Goal: Task Accomplishment & Management: Manage account settings

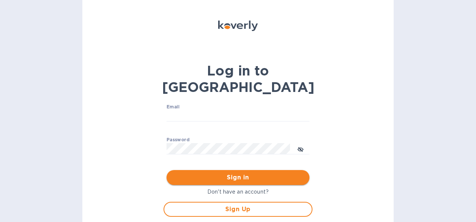
scroll to position [8, 0]
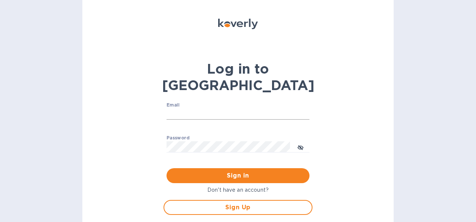
click at [194, 109] on input "Email" at bounding box center [238, 114] width 143 height 11
type input "ggomez@magaya.com"
click at [231, 186] on p "Don't have an account?" at bounding box center [238, 190] width 149 height 8
click at [167, 168] on button "Sign in" at bounding box center [238, 175] width 143 height 15
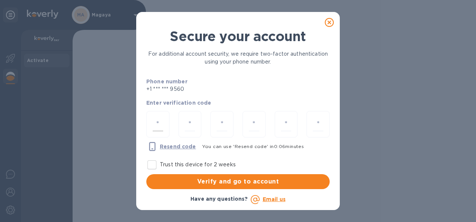
click at [153, 122] on input "number" at bounding box center [158, 124] width 10 height 14
type input "4"
type input "2"
type input "7"
type input "6"
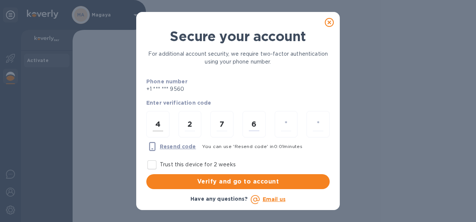
type input "6"
type input "4"
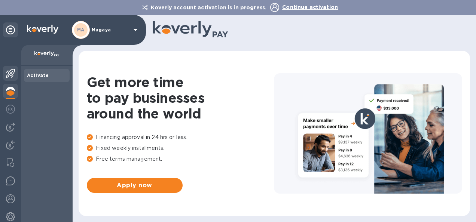
click at [8, 74] on img at bounding box center [10, 73] width 9 height 9
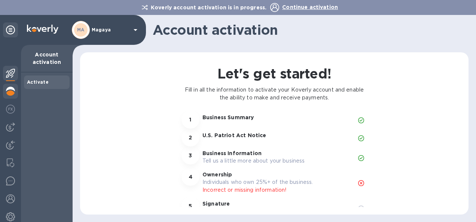
click at [8, 90] on img at bounding box center [10, 91] width 9 height 9
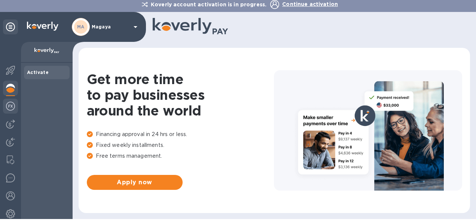
scroll to position [4, 0]
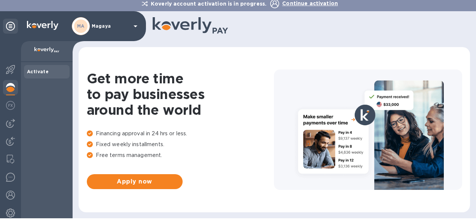
click at [103, 25] on p "Magaya" at bounding box center [110, 26] width 37 height 5
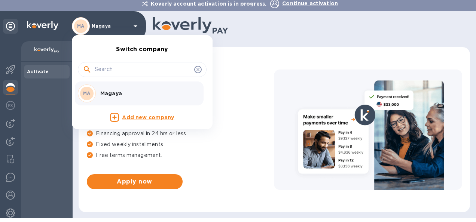
click at [48, 48] on div at bounding box center [238, 111] width 476 height 222
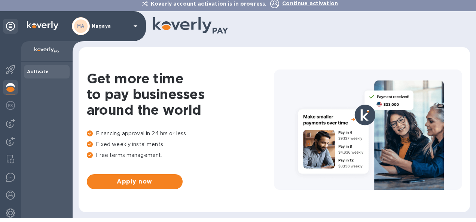
click at [48, 67] on div "Activate" at bounding box center [47, 71] width 46 height 13
click at [48, 68] on div "Activate" at bounding box center [47, 71] width 40 height 7
click at [12, 26] on icon at bounding box center [10, 26] width 9 height 9
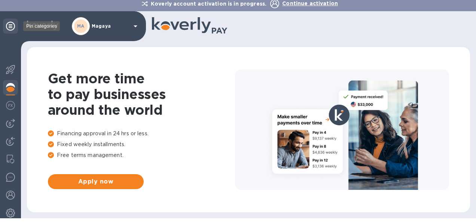
click at [12, 26] on icon at bounding box center [10, 26] width 9 height 9
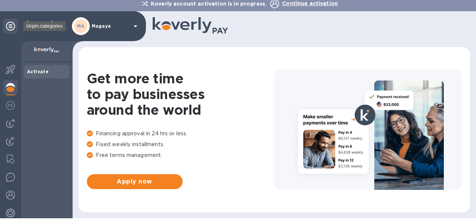
click at [12, 26] on icon at bounding box center [10, 26] width 9 height 9
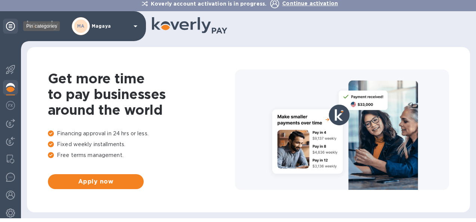
click at [12, 26] on icon at bounding box center [10, 26] width 9 height 9
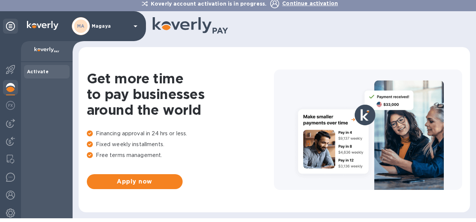
click at [133, 23] on icon at bounding box center [135, 26] width 9 height 9
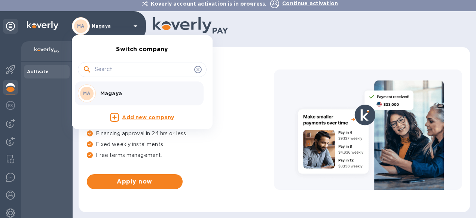
click at [201, 67] on icon at bounding box center [198, 70] width 6 height 6
click at [200, 67] on icon at bounding box center [198, 70] width 6 height 6
click at [198, 69] on icon at bounding box center [198, 70] width 6 height 6
click at [156, 92] on p "Magaya" at bounding box center [147, 93] width 94 height 7
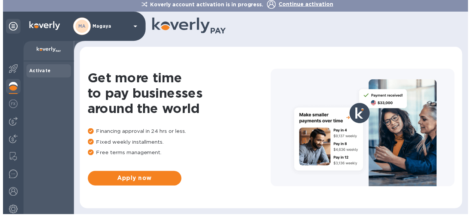
scroll to position [4, 0]
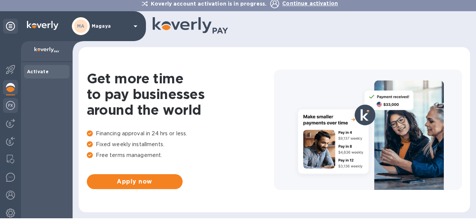
click at [14, 106] on img at bounding box center [10, 105] width 9 height 9
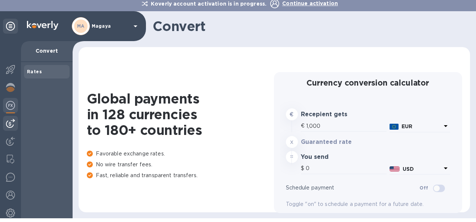
click at [13, 118] on div at bounding box center [10, 123] width 15 height 15
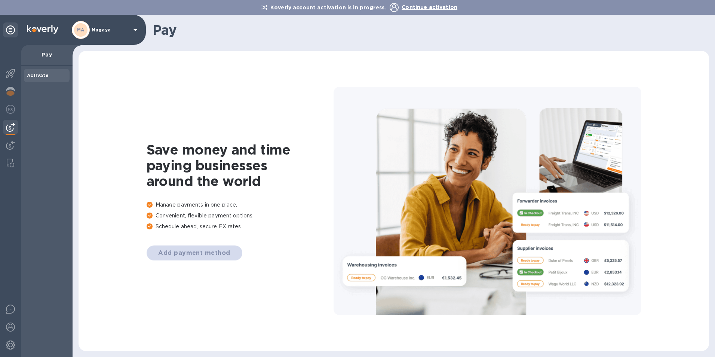
click at [421, 7] on span "Continue activation" at bounding box center [430, 7] width 56 height 6
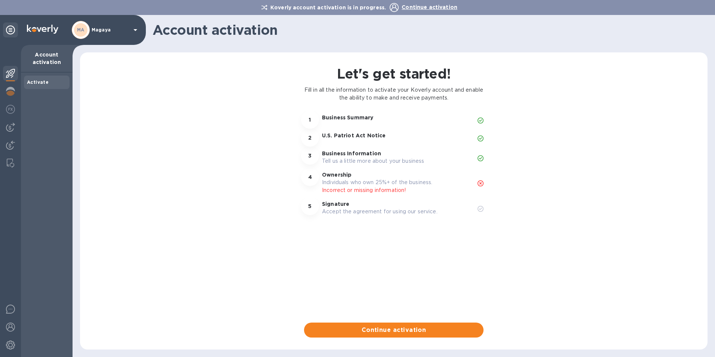
drag, startPoint x: 421, startPoint y: 7, endPoint x: 398, endPoint y: 16, distance: 25.4
click at [398, 16] on div "Account activation" at bounding box center [394, 30] width 643 height 30
click at [476, 118] on div at bounding box center [481, 120] width 12 height 18
click at [8, 222] on img at bounding box center [10, 345] width 9 height 9
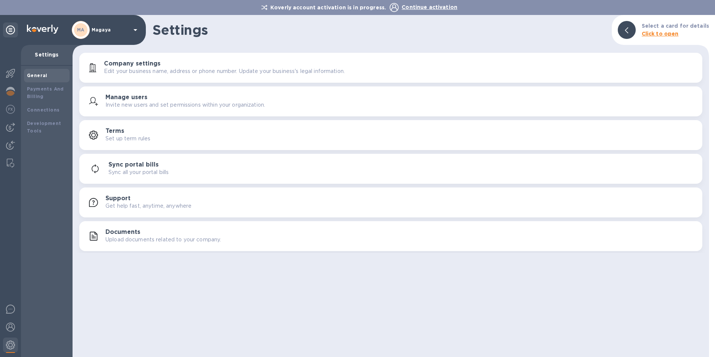
click at [130, 69] on p "Edit your business name, address or phone number. Update your business's legal …" at bounding box center [224, 71] width 241 height 8
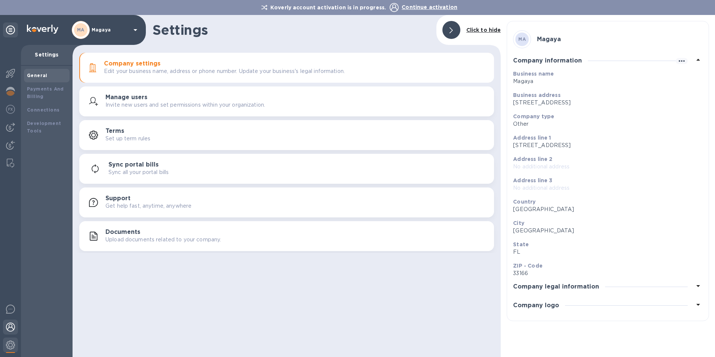
click at [7, 222] on img at bounding box center [10, 327] width 9 height 9
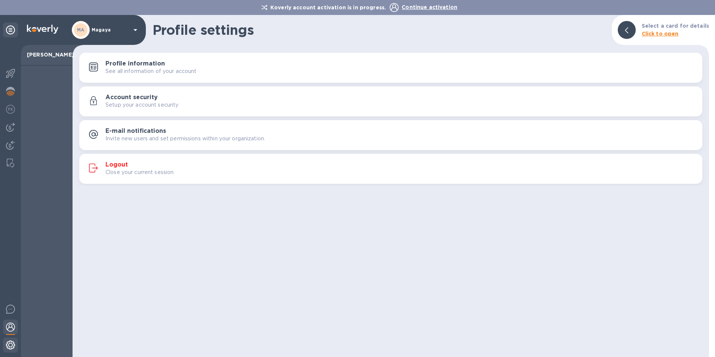
click at [10, 222] on img at bounding box center [10, 345] width 9 height 9
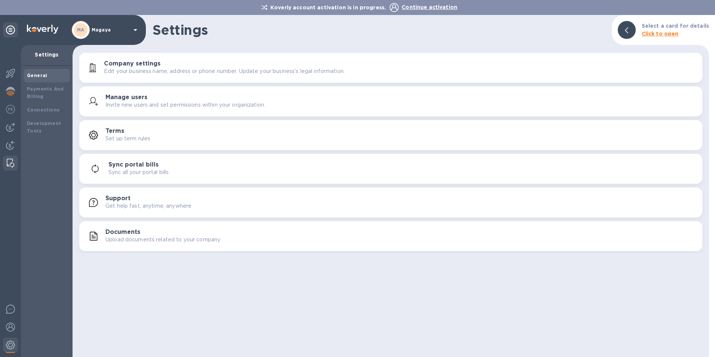
click at [13, 163] on img at bounding box center [10, 163] width 7 height 9
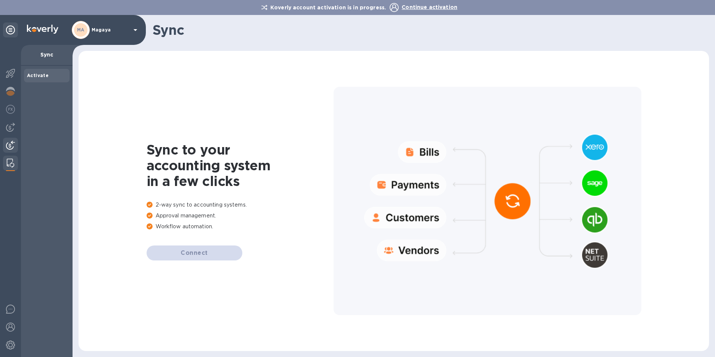
click at [9, 147] on img at bounding box center [10, 145] width 9 height 9
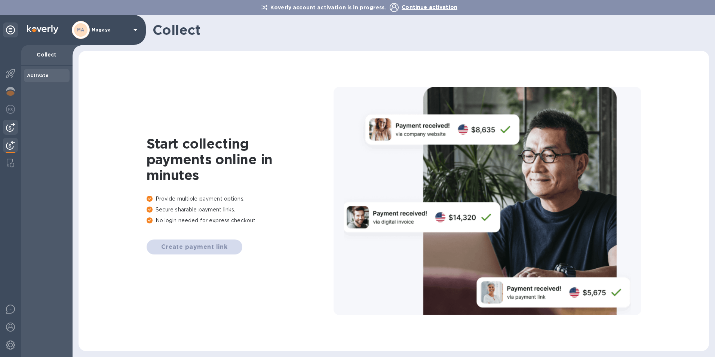
click at [10, 122] on div at bounding box center [10, 127] width 15 height 15
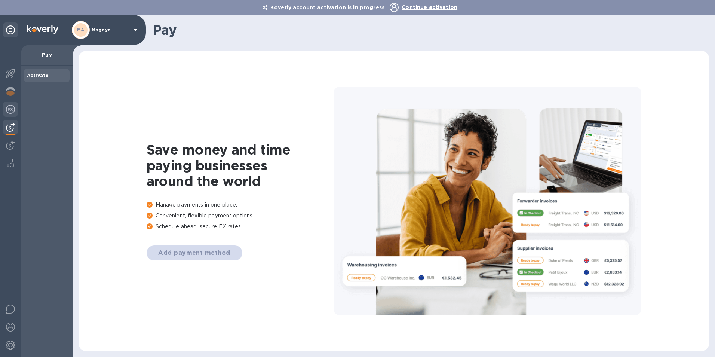
click at [14, 102] on div at bounding box center [10, 110] width 15 height 16
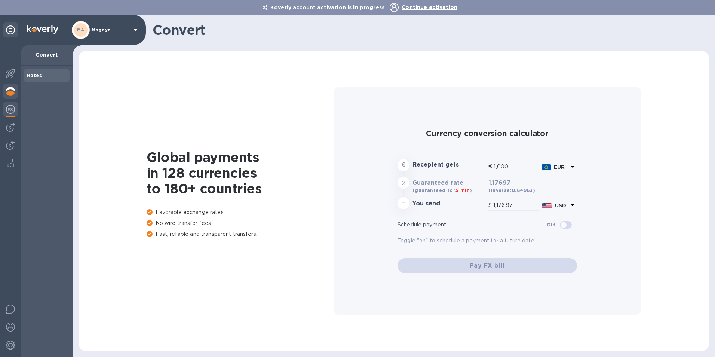
click at [10, 91] on img at bounding box center [10, 91] width 9 height 9
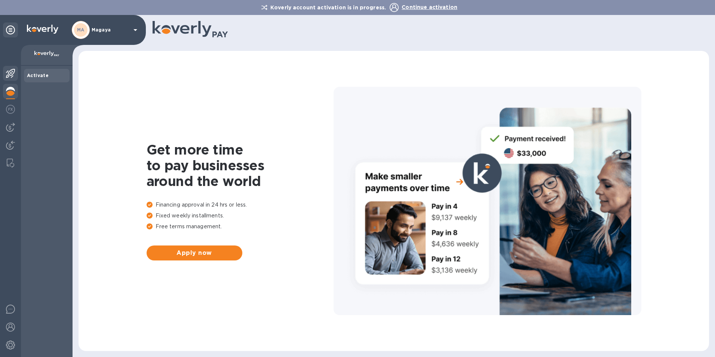
click at [9, 73] on img at bounding box center [10, 73] width 9 height 9
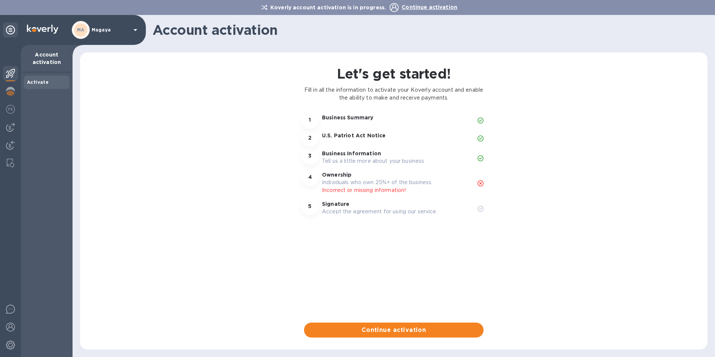
click at [36, 60] on p "Account activation" at bounding box center [47, 58] width 40 height 15
click at [6, 222] on img at bounding box center [10, 345] width 9 height 9
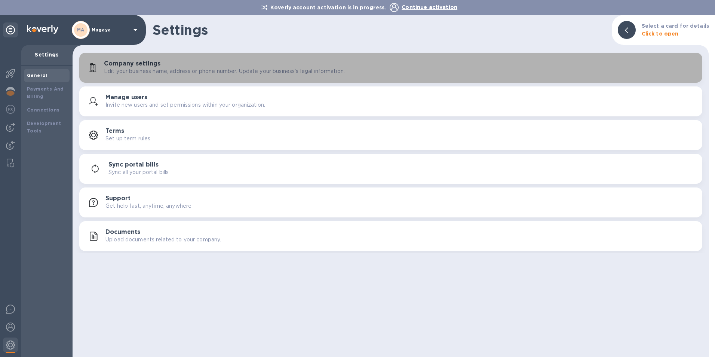
click at [153, 70] on p "Edit your business name, address or phone number. Update your business's legal …" at bounding box center [224, 71] width 241 height 8
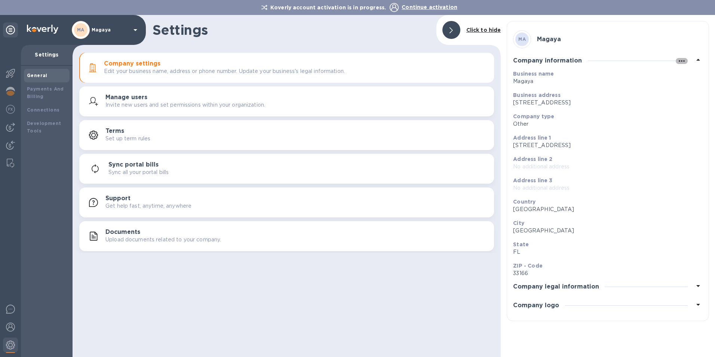
click at [476, 60] on icon "button" at bounding box center [682, 61] width 9 height 9
click at [476, 60] on div at bounding box center [357, 178] width 715 height 357
click at [476, 59] on icon at bounding box center [698, 59] width 9 height 9
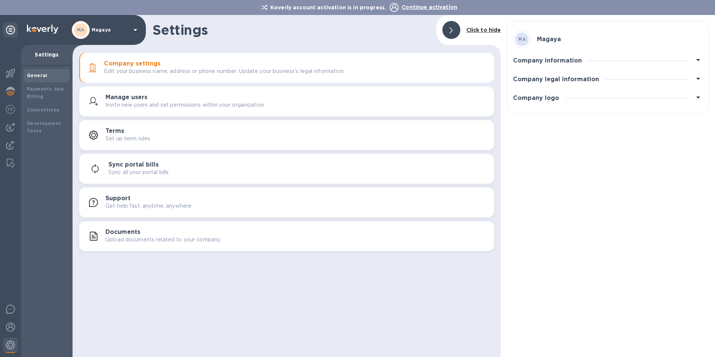
click at [476, 76] on icon at bounding box center [698, 78] width 9 height 9
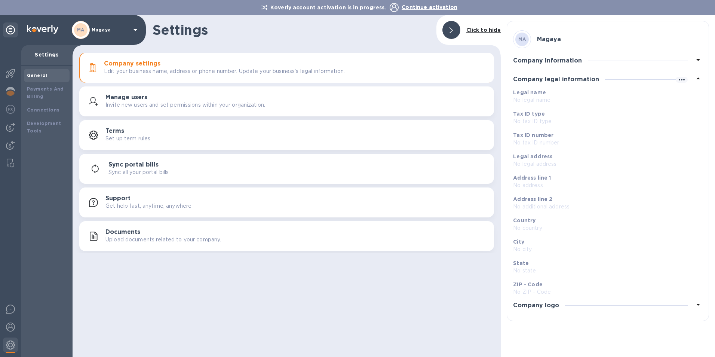
click at [476, 76] on icon at bounding box center [698, 78] width 9 height 9
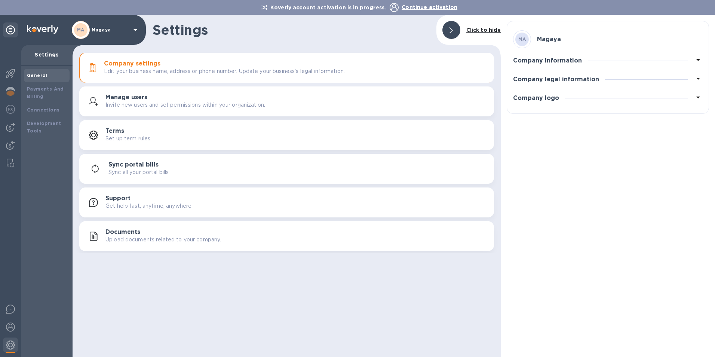
click at [476, 100] on icon at bounding box center [698, 97] width 9 height 9
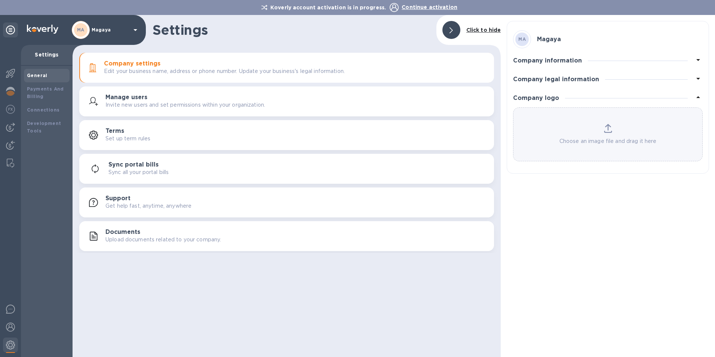
click at [476, 100] on icon at bounding box center [698, 97] width 9 height 9
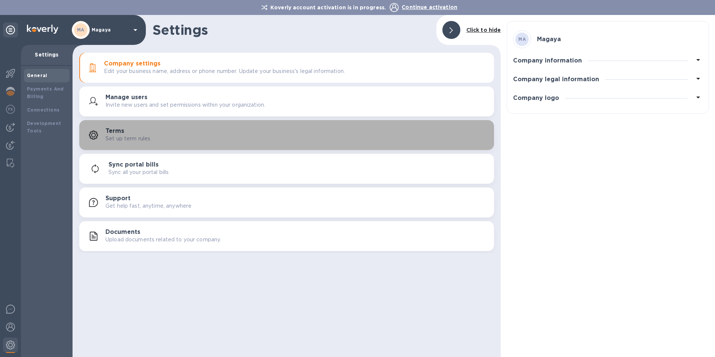
click at [115, 131] on h3 "Terms" at bounding box center [115, 131] width 19 height 7
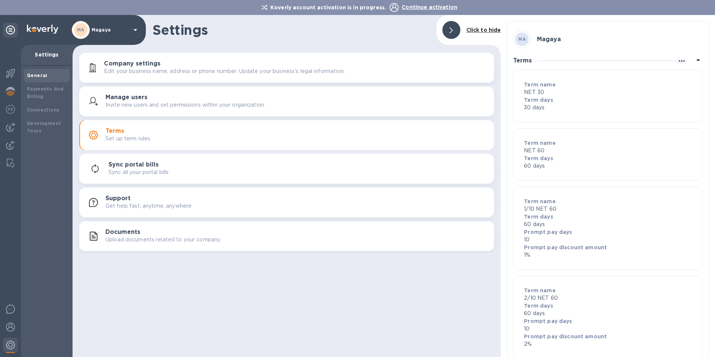
click at [121, 104] on p "Invite new users and set permissions within your organization." at bounding box center [186, 105] width 160 height 8
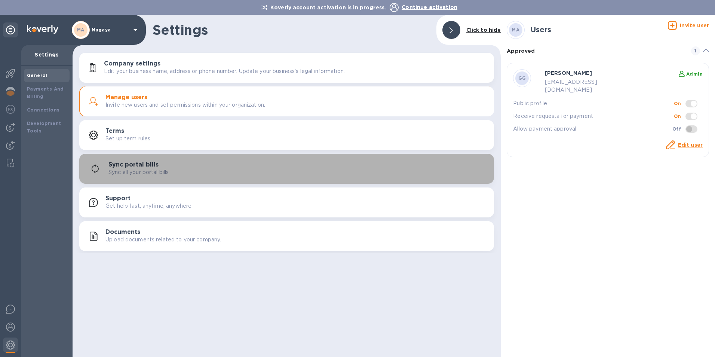
click at [122, 174] on p "Sync all your portal bills" at bounding box center [139, 172] width 60 height 8
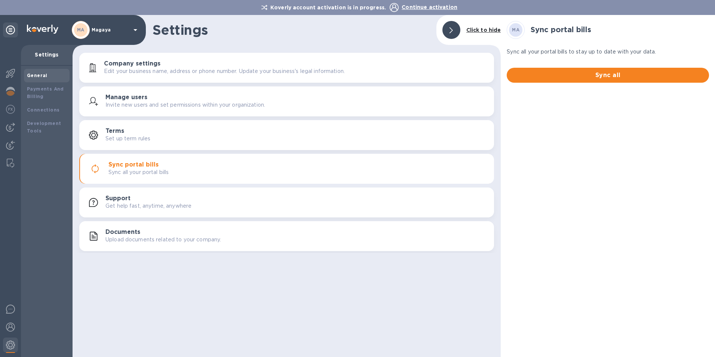
click at [124, 198] on h3 "Support" at bounding box center [118, 198] width 25 height 7
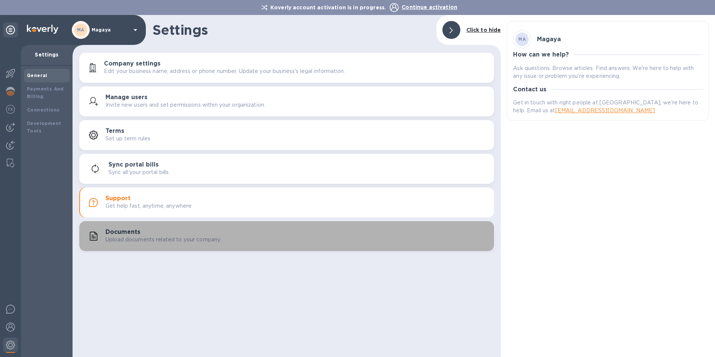
click at [130, 222] on div "Documents Upload documents related to your company." at bounding box center [287, 236] width 406 height 18
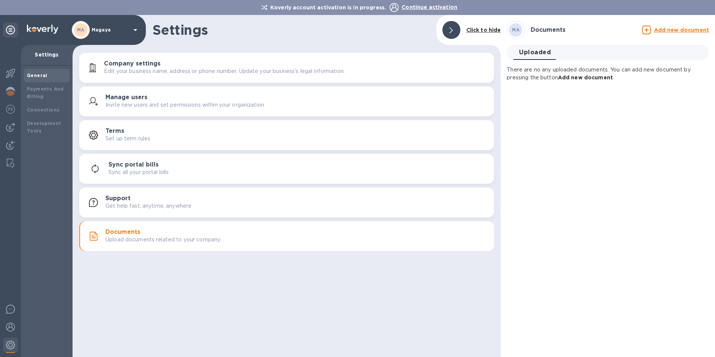
click at [38, 76] on b "General" at bounding box center [37, 76] width 21 height 6
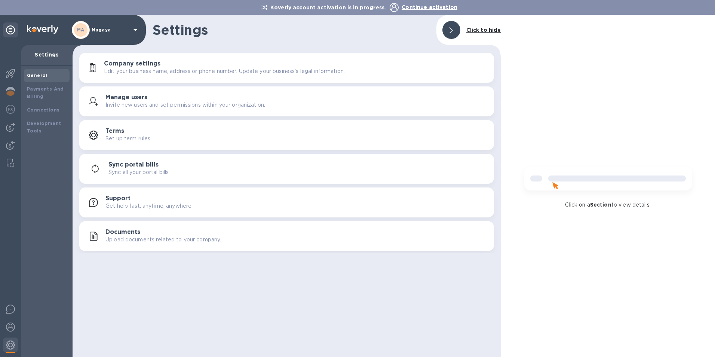
click at [38, 76] on b "General" at bounding box center [37, 76] width 21 height 6
click at [13, 222] on img at bounding box center [10, 327] width 9 height 9
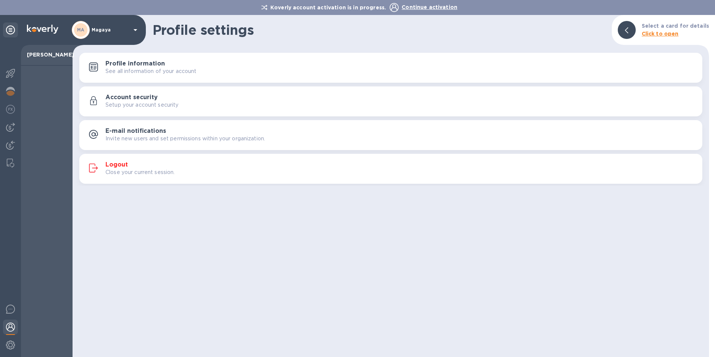
click at [13, 222] on img at bounding box center [10, 327] width 9 height 9
click at [139, 62] on h3 "Profile information" at bounding box center [135, 63] width 59 height 7
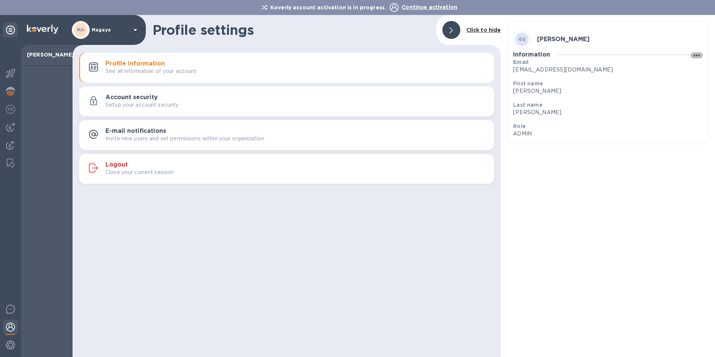
click at [476, 54] on icon "button" at bounding box center [697, 55] width 9 height 9
click at [476, 54] on div at bounding box center [357, 178] width 715 height 357
click at [476, 39] on h3 "[PERSON_NAME]" at bounding box center [563, 39] width 53 height 7
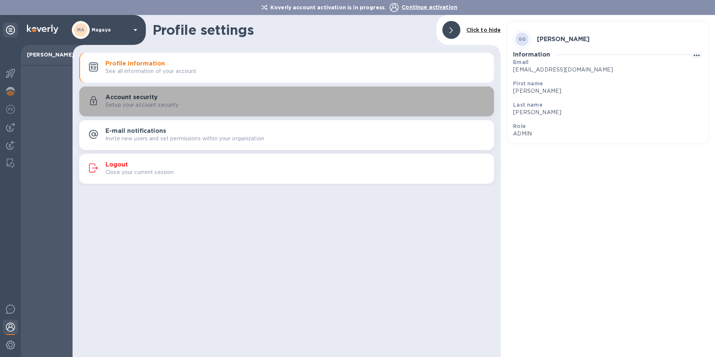
click at [305, 95] on div "Account security Setup your account security" at bounding box center [297, 101] width 383 height 15
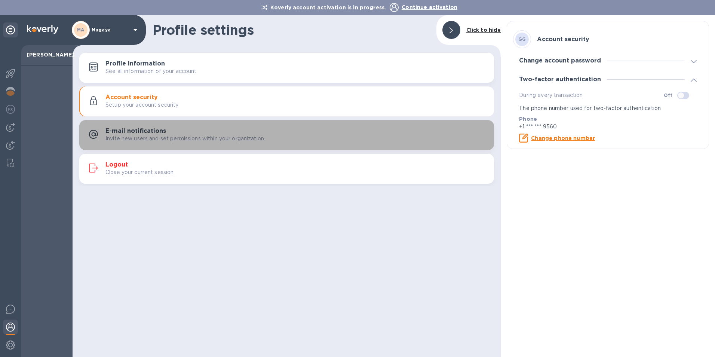
click at [174, 131] on div "E-mail notifications Invite new users and set permissions within your organizat…" at bounding box center [297, 135] width 383 height 15
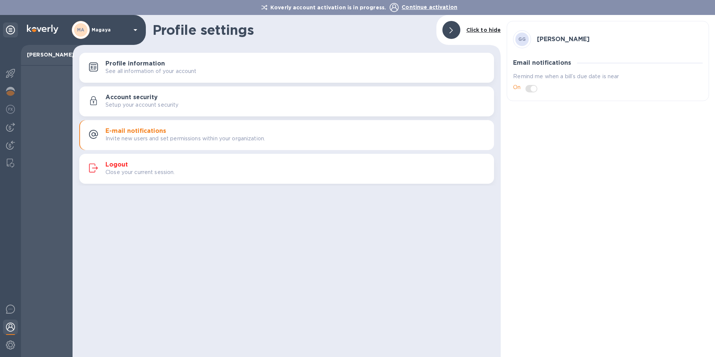
click at [168, 165] on div "Logout Close your current session." at bounding box center [297, 168] width 383 height 15
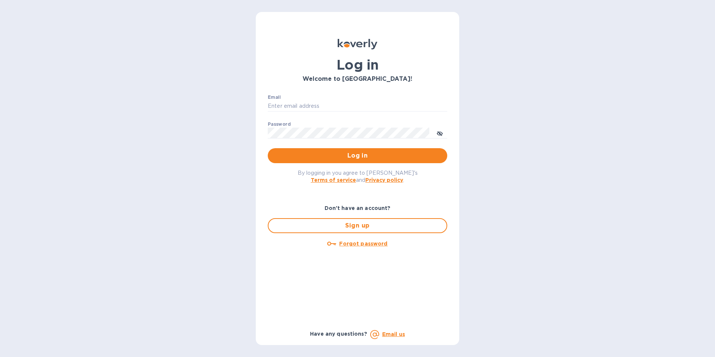
type input "[EMAIL_ADDRESS][DOMAIN_NAME]"
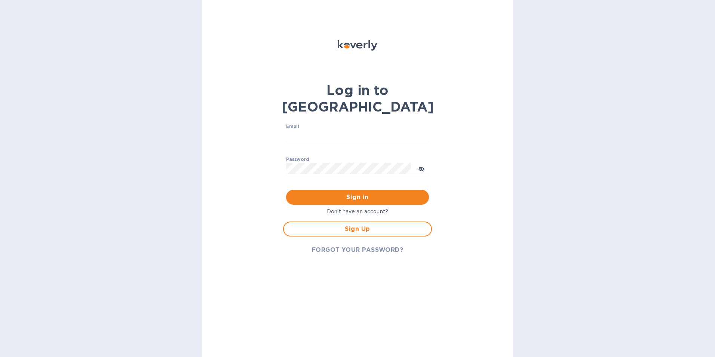
type input "[EMAIL_ADDRESS][DOMAIN_NAME]"
click at [363, 208] on p "Don't have an account?" at bounding box center [357, 212] width 149 height 8
click at [351, 208] on p "Don't have an account?" at bounding box center [357, 212] width 149 height 8
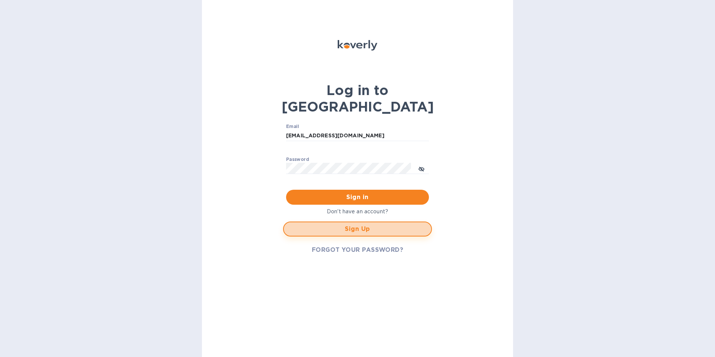
click at [352, 225] on span "Sign Up" at bounding box center [357, 229] width 135 height 9
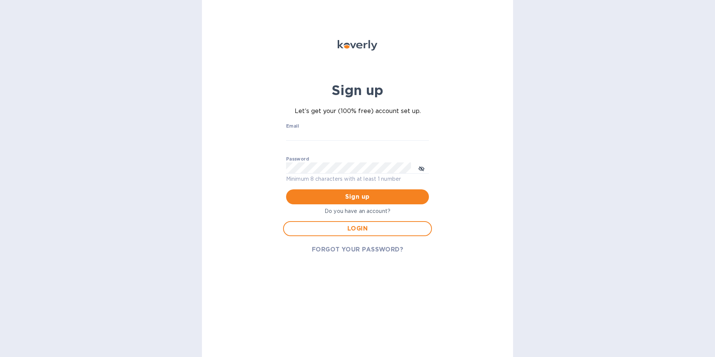
type input "[EMAIL_ADDRESS][DOMAIN_NAME]"
click at [354, 227] on span "LOGIN" at bounding box center [357, 228] width 135 height 9
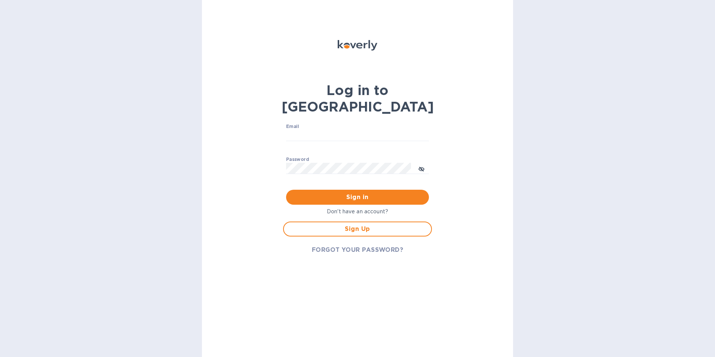
type input "[EMAIL_ADDRESS][DOMAIN_NAME]"
click at [350, 130] on input "[EMAIL_ADDRESS][DOMAIN_NAME]" at bounding box center [357, 135] width 143 height 11
drag, startPoint x: 350, startPoint y: 120, endPoint x: 260, endPoint y: 107, distance: 91.4
click at [260, 108] on div "Log in to Koverly Email ggomez@magaya.com ​ Password ​ Sign in Don't have an ac…" at bounding box center [357, 178] width 311 height 357
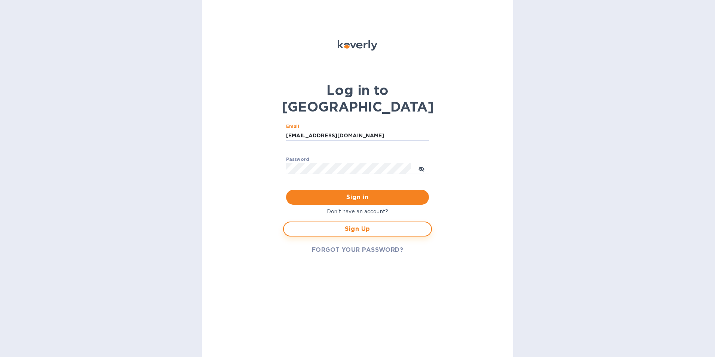
type input "gusgoco@gmail.com"
click at [356, 225] on span "Sign Up" at bounding box center [357, 229] width 135 height 9
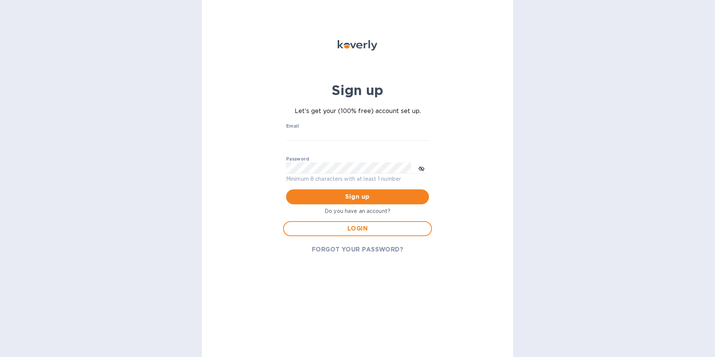
type input "[EMAIL_ADDRESS][DOMAIN_NAME]"
click at [359, 198] on span "Sign up" at bounding box center [357, 196] width 131 height 9
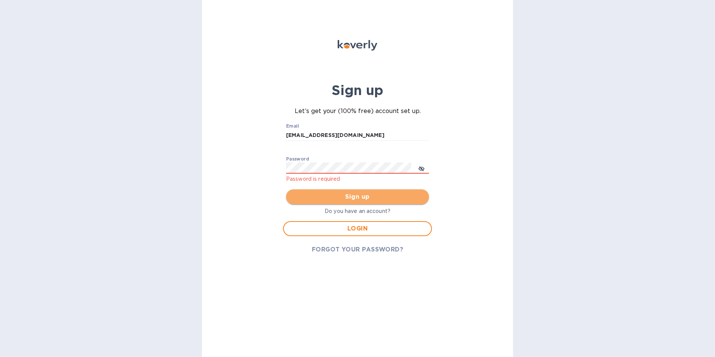
click at [359, 198] on span "Sign up" at bounding box center [357, 196] width 131 height 9
click at [358, 211] on p "Do you have an account?" at bounding box center [357, 211] width 149 height 8
drag, startPoint x: 352, startPoint y: 134, endPoint x: 202, endPoint y: 132, distance: 149.7
click at [202, 132] on div "Sign up Let’s get your (100% free) account set up. Email ggomez@magaya.com ​ Pa…" at bounding box center [357, 178] width 311 height 357
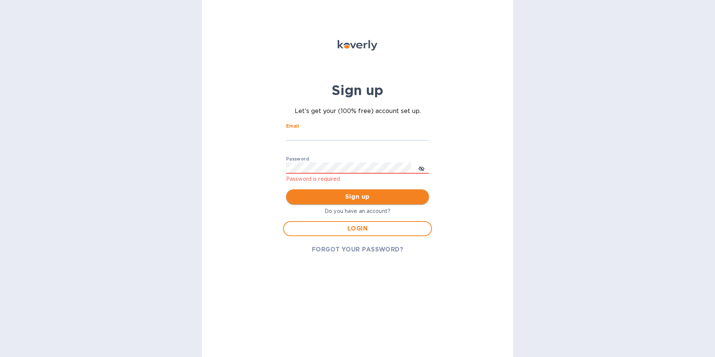
click at [357, 199] on span "Sign up" at bounding box center [357, 196] width 131 height 9
click at [359, 214] on p "Do you have an account?" at bounding box center [357, 211] width 149 height 8
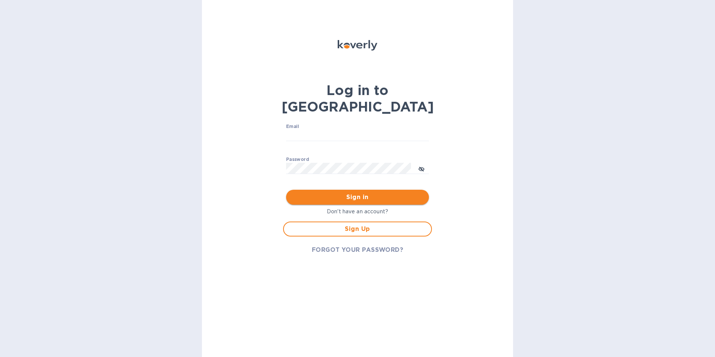
type input "[EMAIL_ADDRESS][DOMAIN_NAME]"
click at [375, 193] on span "Sign in" at bounding box center [357, 197] width 131 height 9
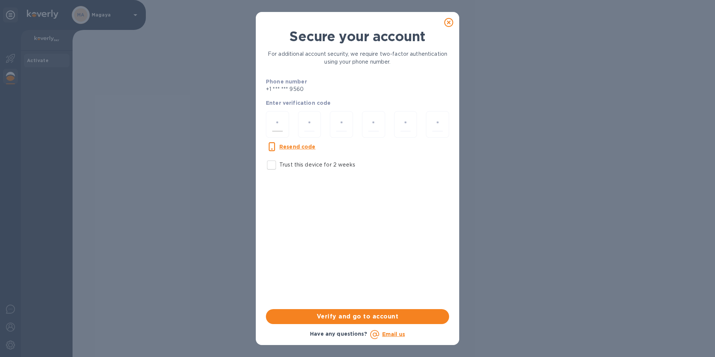
click at [283, 127] on div at bounding box center [277, 124] width 23 height 27
type input "6"
type input "8"
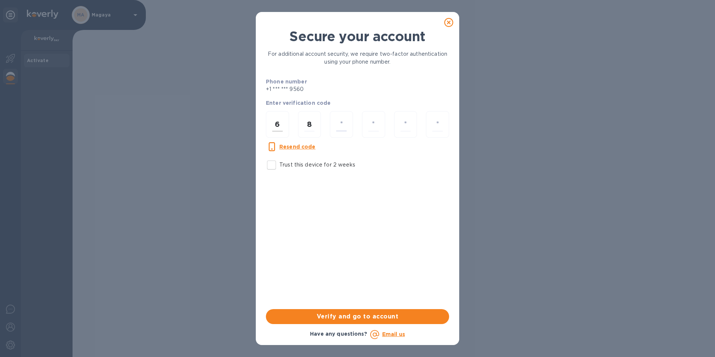
type input "5"
type input "8"
type input "2"
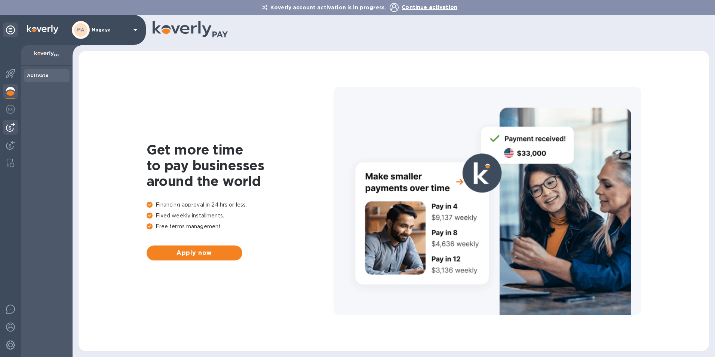
click at [11, 130] on img at bounding box center [10, 127] width 9 height 9
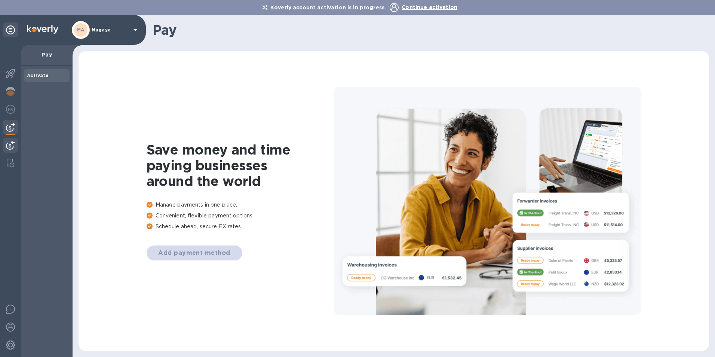
click at [6, 149] on div at bounding box center [10, 146] width 15 height 16
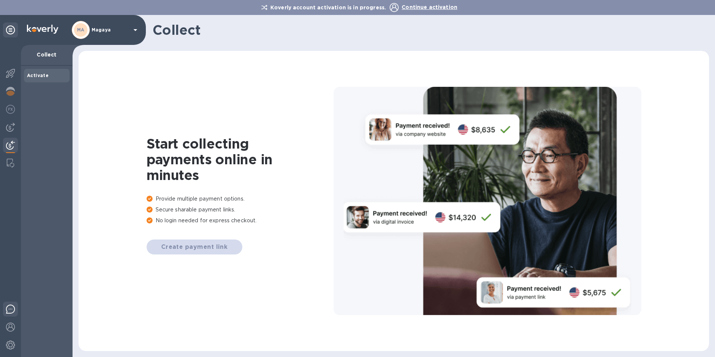
click at [7, 305] on img at bounding box center [10, 309] width 9 height 9
click at [10, 159] on img at bounding box center [10, 163] width 7 height 9
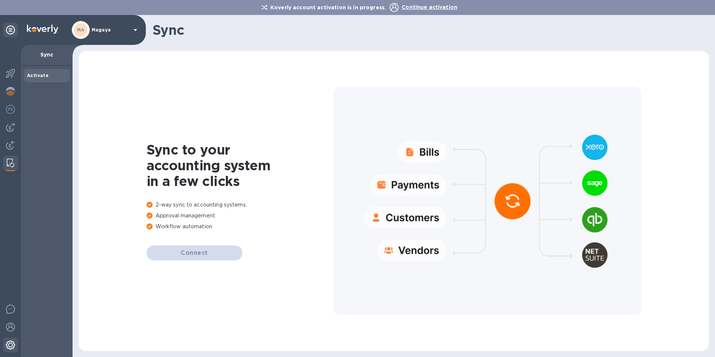
click at [12, 341] on img at bounding box center [10, 345] width 9 height 9
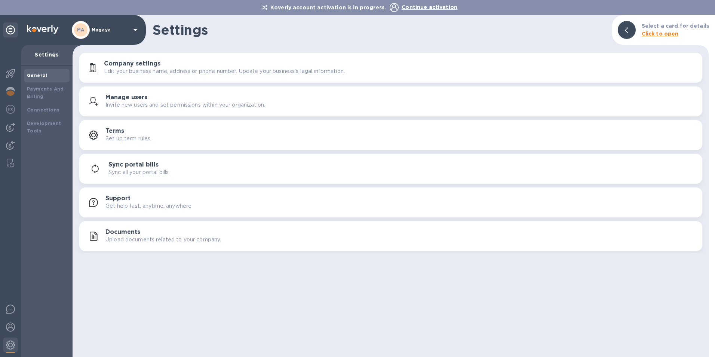
click at [36, 28] on img at bounding box center [42, 29] width 31 height 9
click at [11, 91] on img at bounding box center [10, 91] width 9 height 9
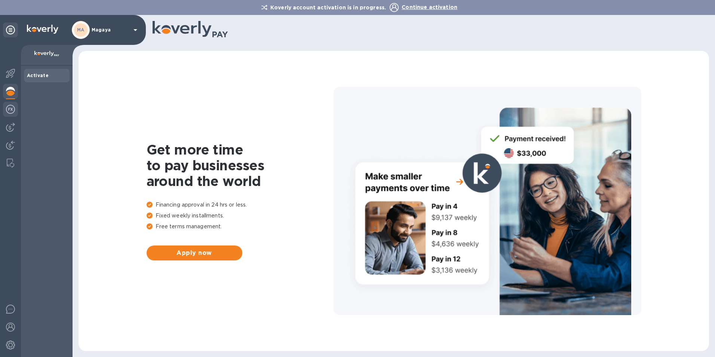
click at [9, 112] on img at bounding box center [10, 109] width 9 height 9
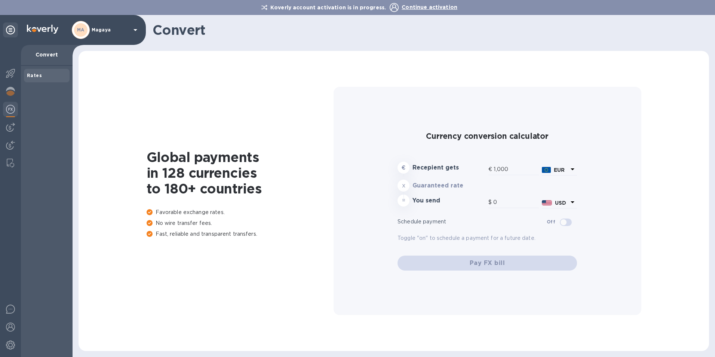
type input "1,177.17"
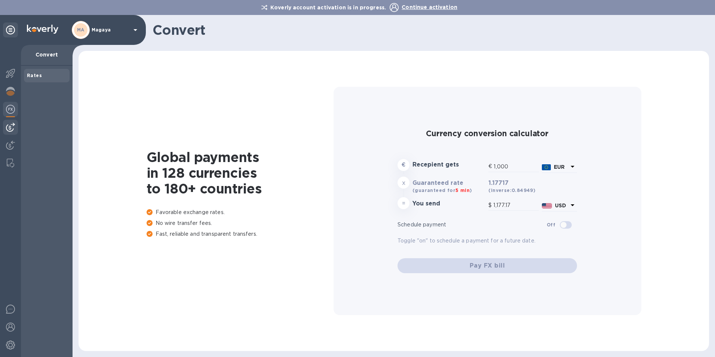
click at [8, 123] on img at bounding box center [10, 127] width 9 height 9
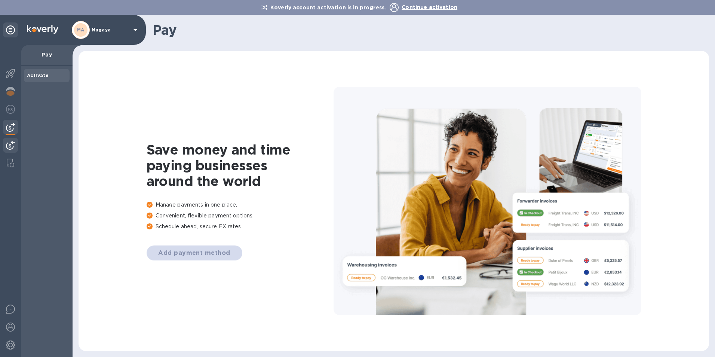
click at [12, 144] on img at bounding box center [10, 145] width 9 height 9
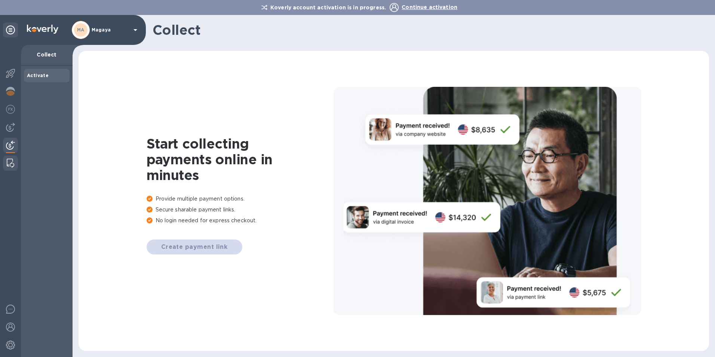
click at [13, 158] on div at bounding box center [10, 163] width 13 height 15
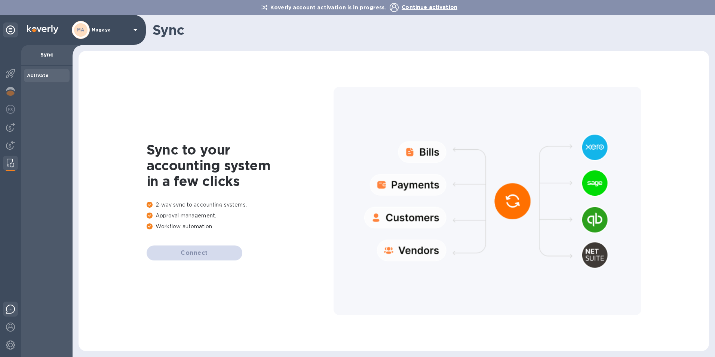
click at [11, 308] on img at bounding box center [10, 309] width 9 height 9
click at [507, 317] on div "Sync to your accounting system in a few clicks 2-way sync to accounting systems…" at bounding box center [394, 200] width 616 height 285
click at [10, 348] on img at bounding box center [10, 345] width 9 height 9
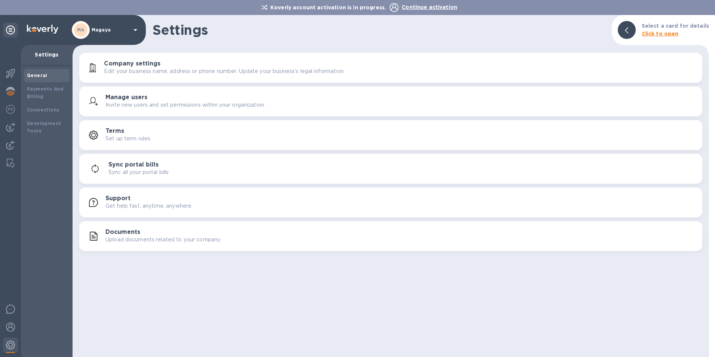
click at [650, 54] on button "Company settings Edit your business name, address or phone number. Update your …" at bounding box center [390, 68] width 623 height 30
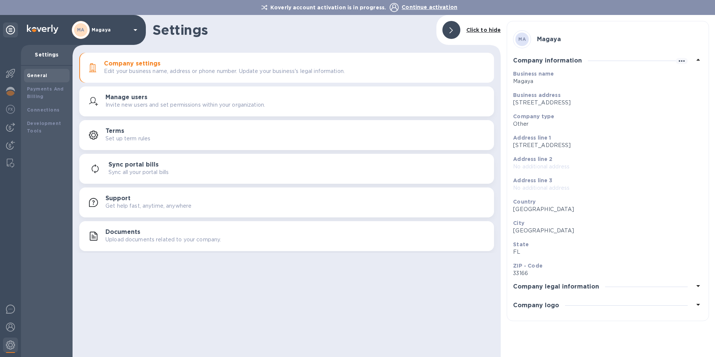
click at [698, 58] on icon at bounding box center [698, 59] width 9 height 9
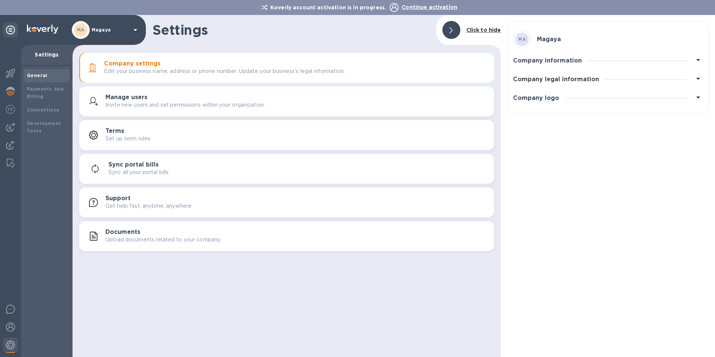
drag, startPoint x: 555, startPoint y: 40, endPoint x: 437, endPoint y: 29, distance: 118.8
click at [437, 29] on div "Settings Click to hide" at bounding box center [287, 30] width 428 height 30
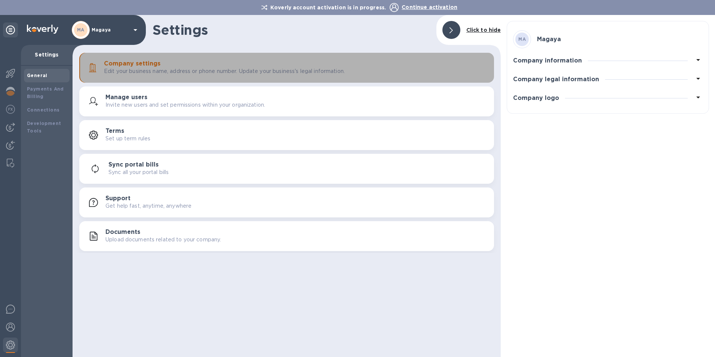
click at [128, 64] on h3 "Company settings" at bounding box center [132, 63] width 57 height 7
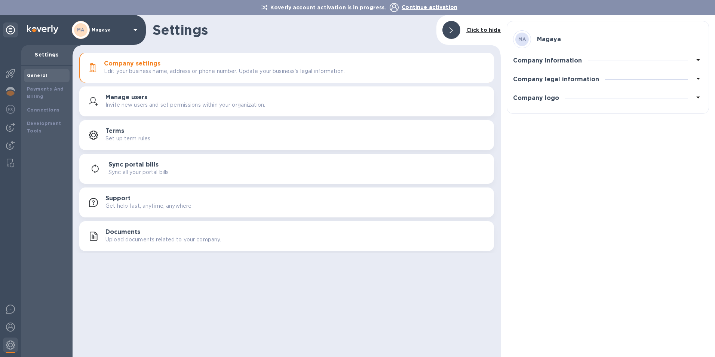
click at [699, 60] on icon at bounding box center [699, 60] width 4 height 2
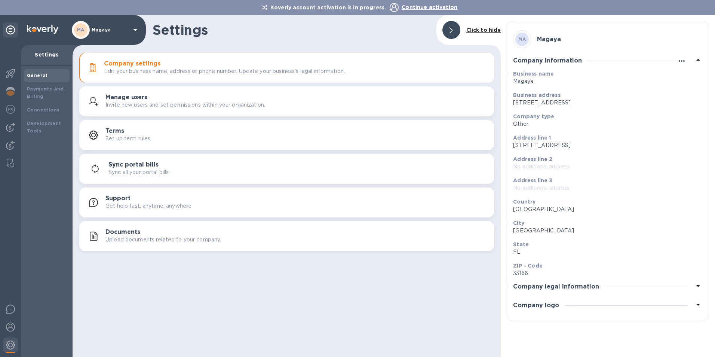
click at [680, 59] on icon "button" at bounding box center [682, 61] width 9 height 9
click at [694, 73] on p "Edit" at bounding box center [691, 76] width 12 height 7
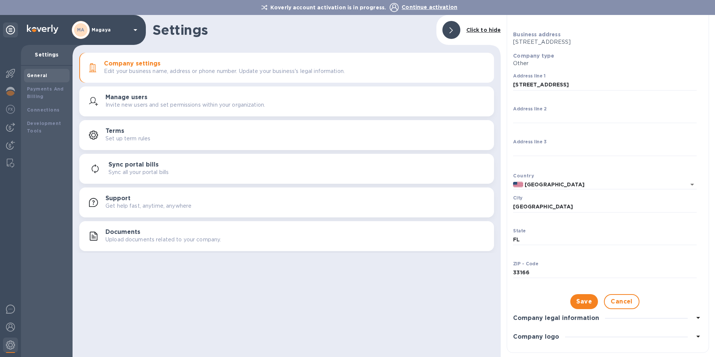
scroll to position [74, 0]
click at [609, 83] on input "[STREET_ADDRESS]" at bounding box center [605, 82] width 184 height 11
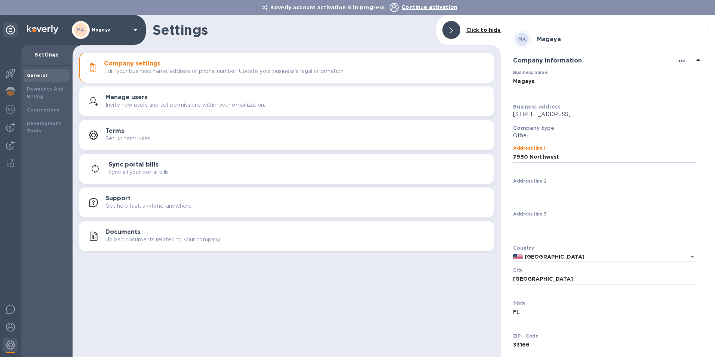
type input "7950 Northwest"
click at [552, 83] on input "Magaya" at bounding box center [605, 81] width 184 height 11
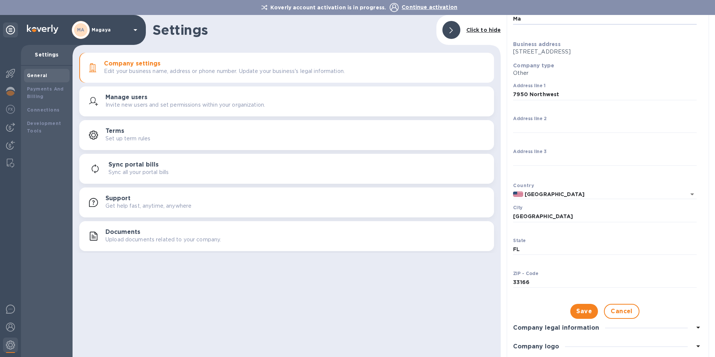
scroll to position [74, 0]
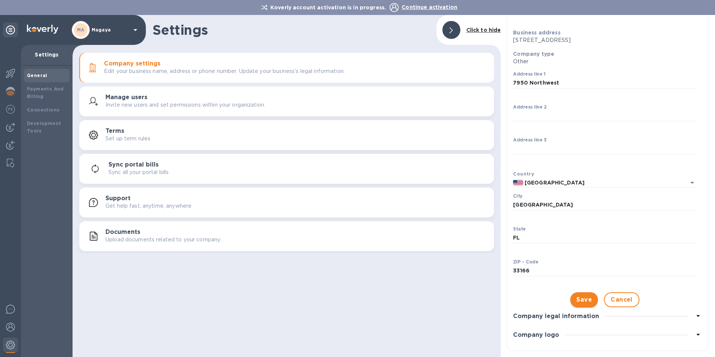
type input "Ma"
click at [584, 298] on span "Save" at bounding box center [585, 299] width 16 height 9
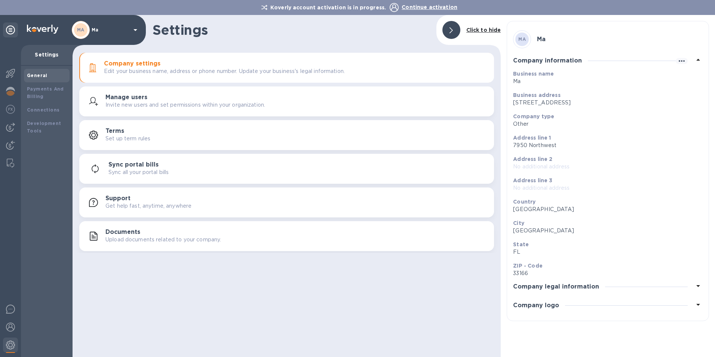
click at [592, 286] on h3 "Company legal information" at bounding box center [556, 286] width 86 height 7
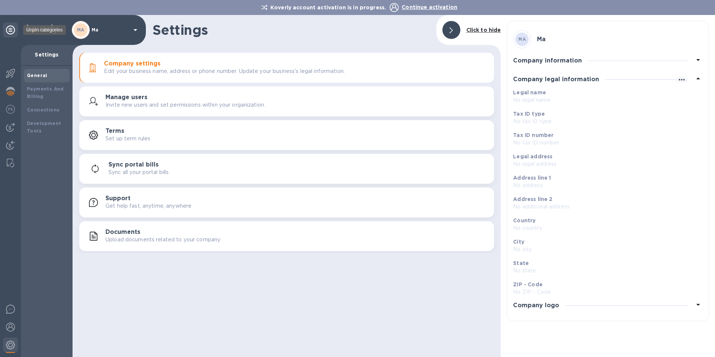
click at [10, 32] on icon at bounding box center [10, 29] width 9 height 9
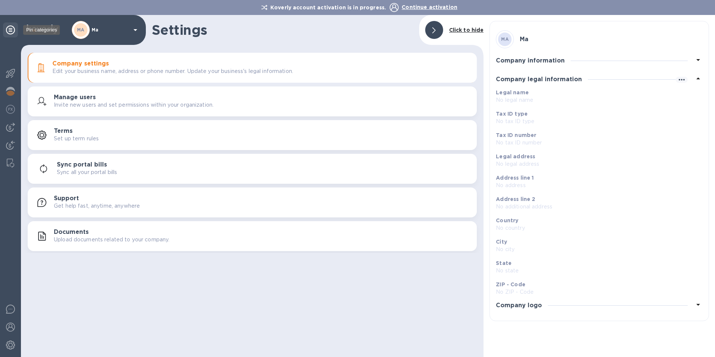
click at [10, 32] on icon at bounding box center [10, 29] width 9 height 9
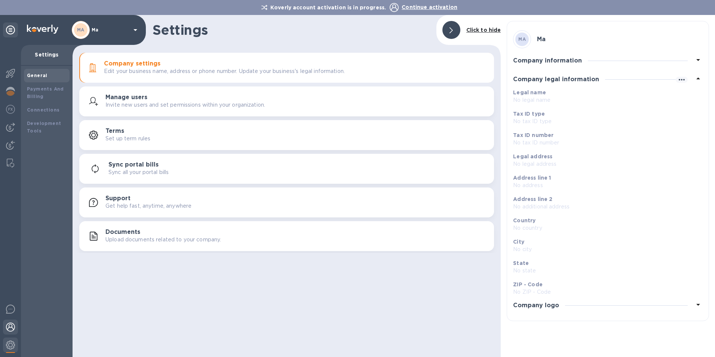
click at [14, 323] on img at bounding box center [10, 327] width 9 height 9
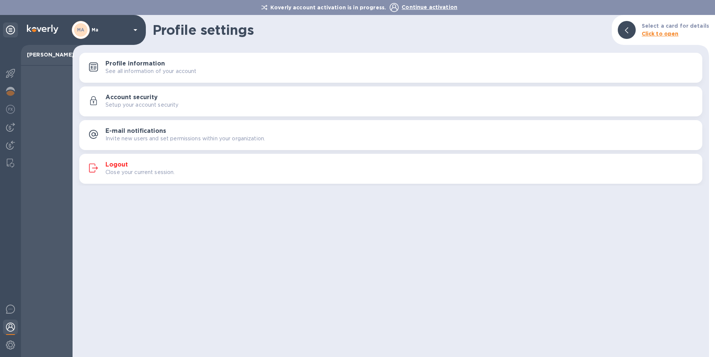
click at [184, 70] on p "See all information of your account" at bounding box center [151, 71] width 91 height 8
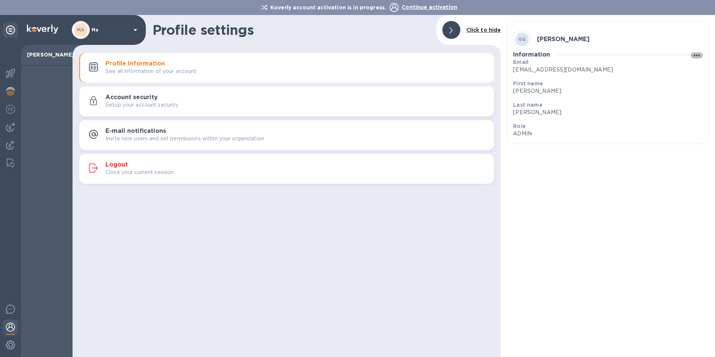
click at [700, 54] on icon "button" at bounding box center [697, 55] width 9 height 9
click at [694, 67] on p "Edit" at bounding box center [696, 70] width 12 height 7
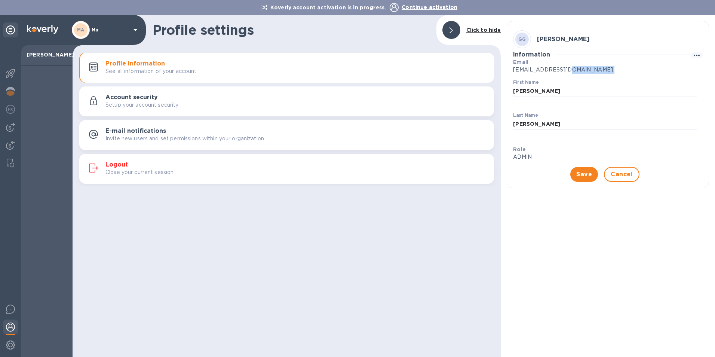
drag, startPoint x: 628, startPoint y: 67, endPoint x: 558, endPoint y: 77, distance: 70.6
click at [558, 77] on div "Email [EMAIL_ADDRESS][DOMAIN_NAME] First Name [PERSON_NAME] ​ Last Name [PERSON…" at bounding box center [605, 119] width 190 height 129
click at [582, 68] on p "[EMAIL_ADDRESS][DOMAIN_NAME]" at bounding box center [605, 70] width 184 height 8
click at [568, 70] on p "[EMAIL_ADDRESS][DOMAIN_NAME]" at bounding box center [605, 70] width 184 height 8
click at [574, 69] on p "[EMAIL_ADDRESS][DOMAIN_NAME]" at bounding box center [605, 70] width 184 height 8
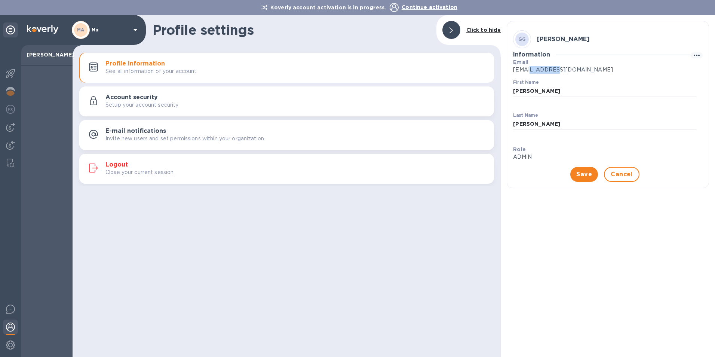
drag, startPoint x: 561, startPoint y: 71, endPoint x: 531, endPoint y: 74, distance: 30.9
click at [531, 74] on div "Email [EMAIL_ADDRESS][DOMAIN_NAME]" at bounding box center [605, 65] width 190 height 21
drag, startPoint x: 531, startPoint y: 74, endPoint x: 540, endPoint y: 88, distance: 16.3
click at [540, 88] on input "[PERSON_NAME]" at bounding box center [605, 91] width 184 height 11
type input "G"
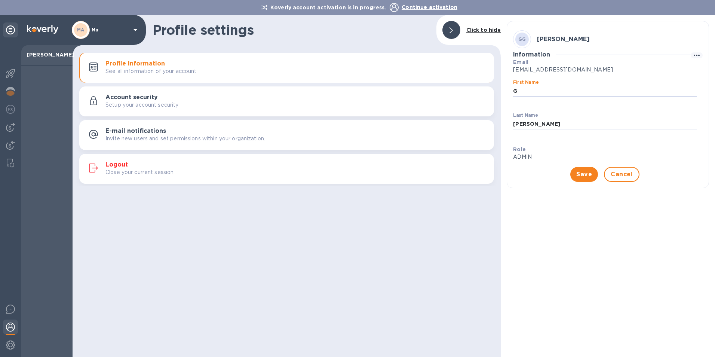
click at [525, 135] on p "​" at bounding box center [605, 135] width 184 height 9
click at [538, 122] on input "[PERSON_NAME]" at bounding box center [605, 124] width 184 height 11
type input "om"
click at [534, 156] on p "ADMIN" at bounding box center [605, 157] width 184 height 8
click at [573, 171] on button "Save" at bounding box center [585, 174] width 28 height 15
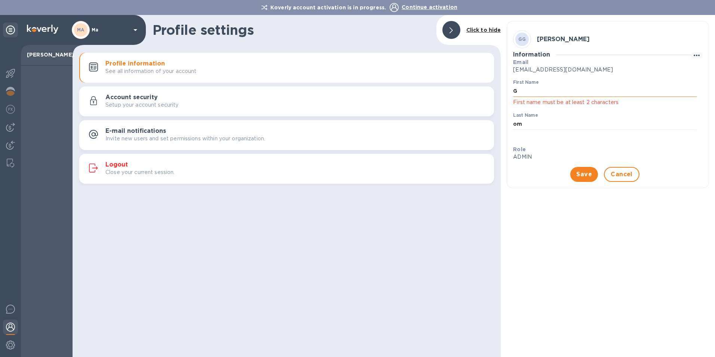
click at [523, 88] on input "G" at bounding box center [605, 91] width 184 height 11
type input "test"
click at [577, 174] on span "Save" at bounding box center [585, 174] width 16 height 9
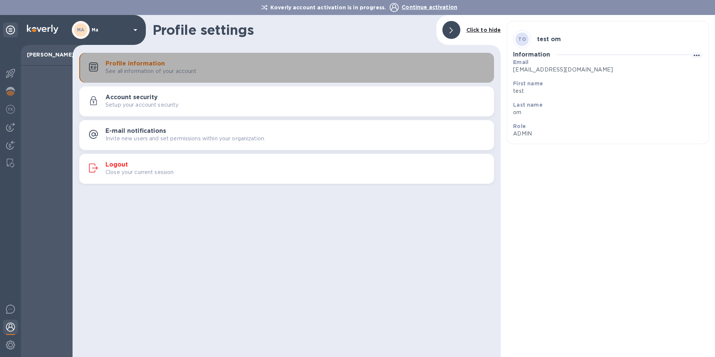
click at [133, 66] on h3 "Profile information" at bounding box center [135, 63] width 59 height 7
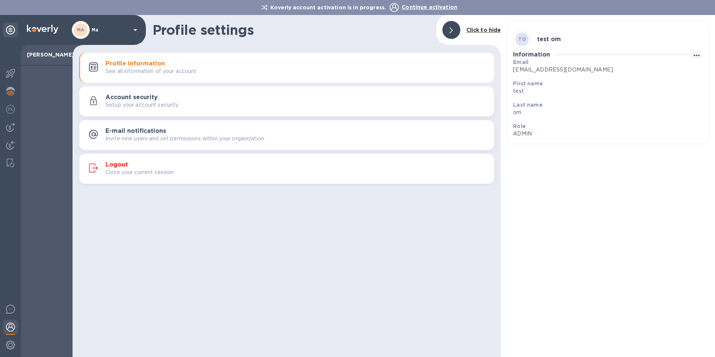
click at [144, 130] on h3 "E-mail notifications" at bounding box center [136, 131] width 61 height 7
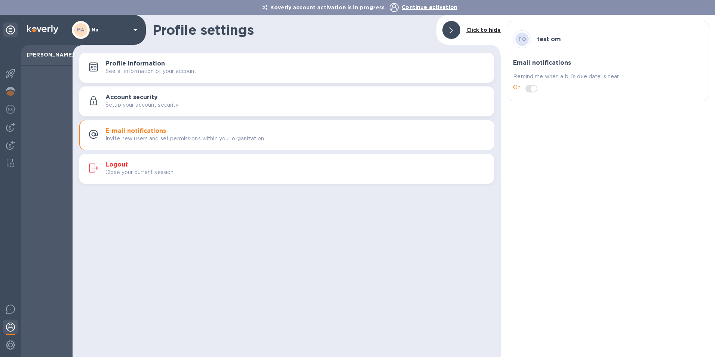
click at [532, 89] on span at bounding box center [532, 88] width 12 height 7
click at [535, 91] on span at bounding box center [532, 88] width 12 height 7
click at [535, 90] on span at bounding box center [532, 88] width 12 height 7
click at [131, 68] on p "See all information of your account" at bounding box center [151, 71] width 91 height 8
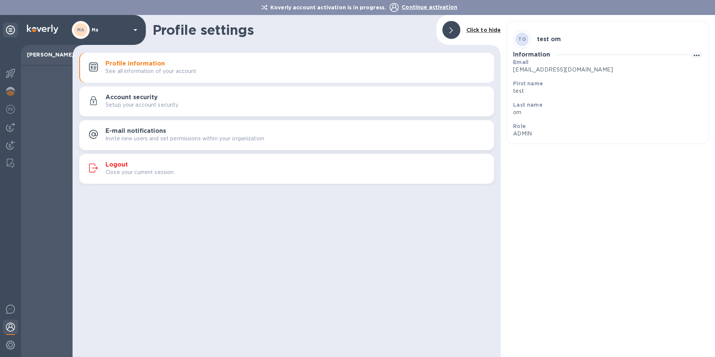
click at [46, 58] on p "[PERSON_NAME]" at bounding box center [47, 54] width 40 height 7
click at [13, 342] on img at bounding box center [10, 345] width 9 height 9
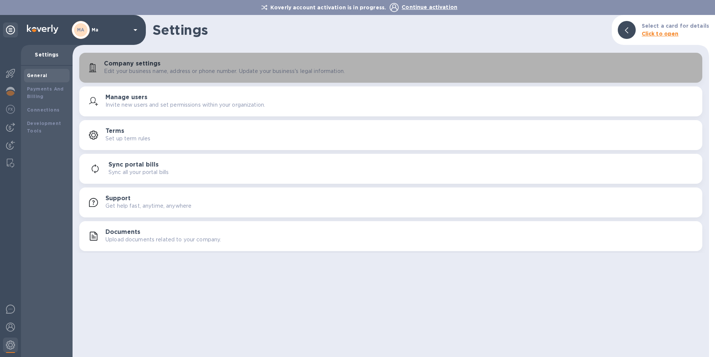
click at [161, 70] on p "Edit your business name, address or phone number. Update your business's legal …" at bounding box center [224, 71] width 241 height 8
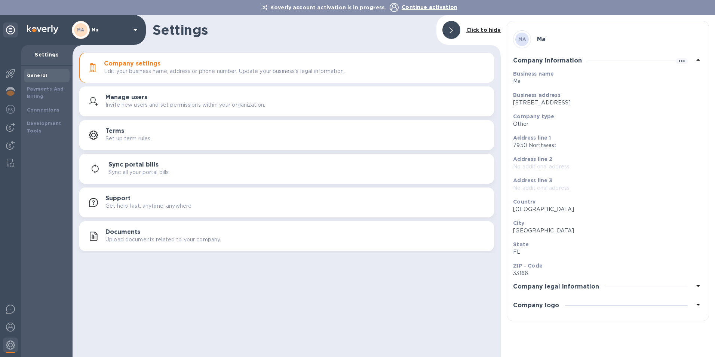
click at [698, 287] on icon at bounding box center [699, 286] width 4 height 2
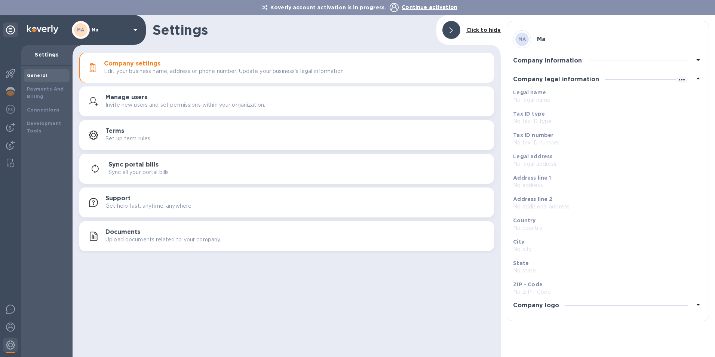
click at [698, 303] on icon at bounding box center [698, 304] width 9 height 9
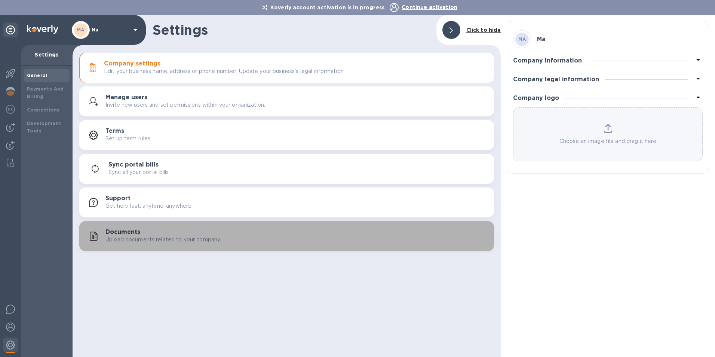
click at [129, 239] on p "Upload documents related to your company." at bounding box center [164, 240] width 116 height 8
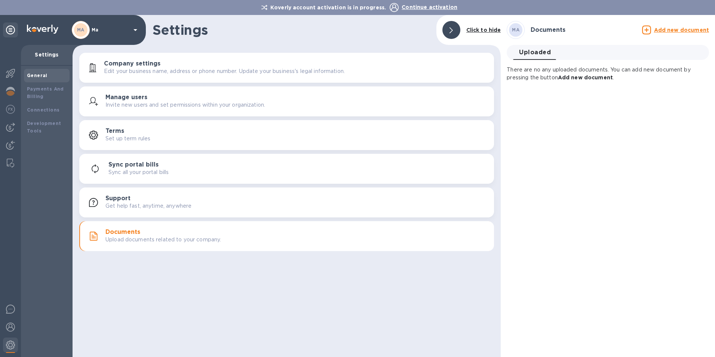
click at [148, 108] on p "Invite new users and set permissions within your organization." at bounding box center [186, 105] width 160 height 8
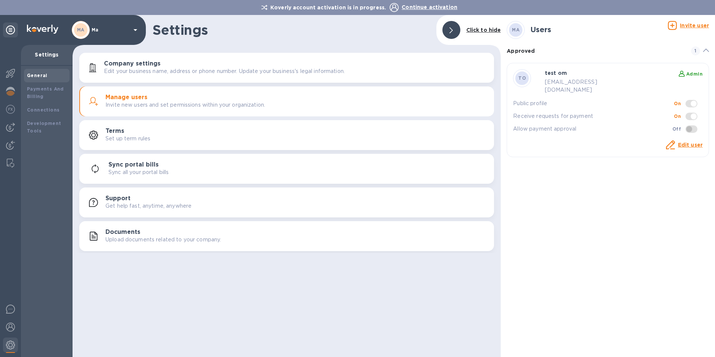
click at [695, 100] on span at bounding box center [692, 103] width 12 height 7
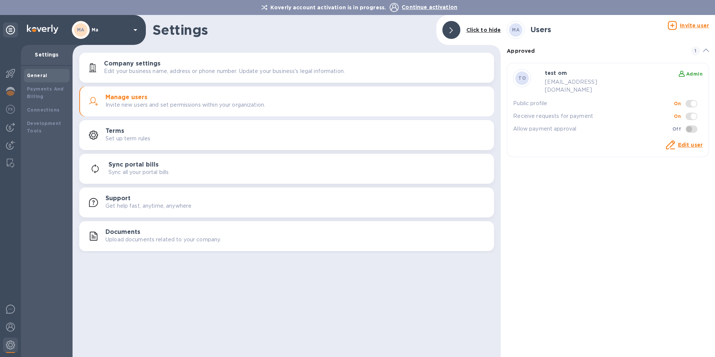
click at [695, 100] on span at bounding box center [692, 103] width 12 height 7
click at [689, 142] on link "Edit user" at bounding box center [690, 145] width 25 height 6
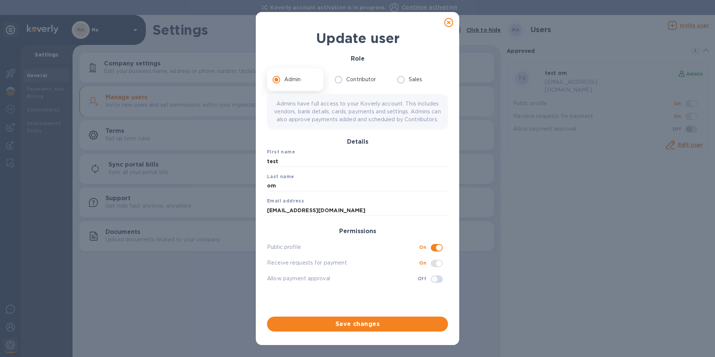
click at [434, 254] on input "checkbox" at bounding box center [439, 247] width 38 height 13
checkbox input "false"
click at [440, 270] on input "checkbox" at bounding box center [439, 263] width 38 height 13
checkbox input "false"
click at [358, 320] on span "Save changes" at bounding box center [357, 324] width 169 height 9
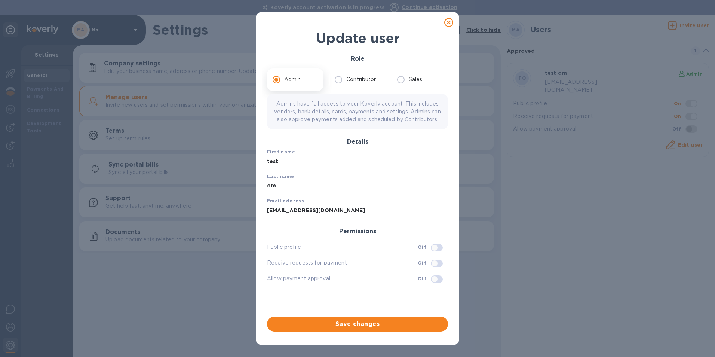
click at [358, 324] on span "Save changes" at bounding box center [357, 324] width 169 height 9
click at [369, 315] on div "Save changes" at bounding box center [357, 324] width 187 height 21
click at [335, 216] on input "[EMAIL_ADDRESS][DOMAIN_NAME]" at bounding box center [357, 210] width 181 height 11
click at [273, 216] on input "[EMAIL_ADDRESS][DOMAIN_NAME]" at bounding box center [357, 210] width 181 height 11
type input "[EMAIL_ADDRESS][DOMAIN_NAME]"
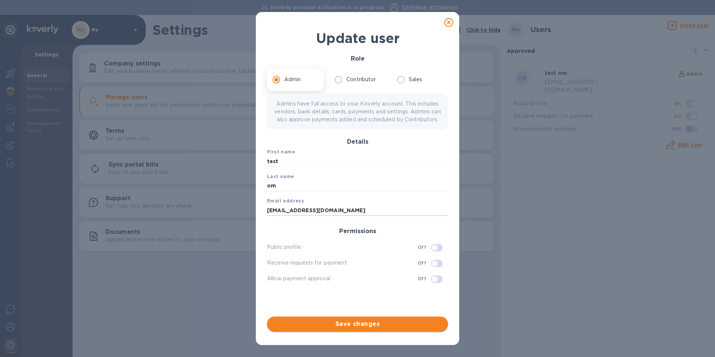
click at [368, 322] on span "Save changes" at bounding box center [357, 324] width 169 height 9
click at [342, 79] on input "Contributor" at bounding box center [339, 80] width 16 height 16
radio input "true"
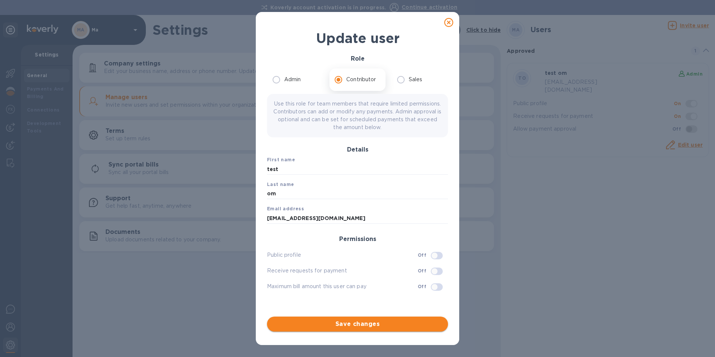
click at [362, 329] on button "Save changes" at bounding box center [357, 324] width 181 height 15
click at [276, 79] on input "Admin" at bounding box center [277, 80] width 16 height 16
radio input "true"
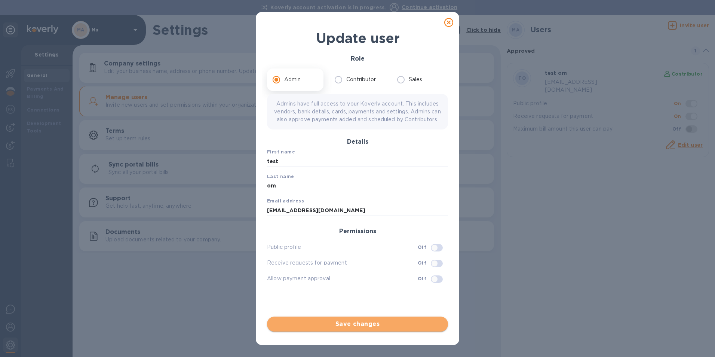
click at [363, 326] on span "Save changes" at bounding box center [357, 324] width 169 height 9
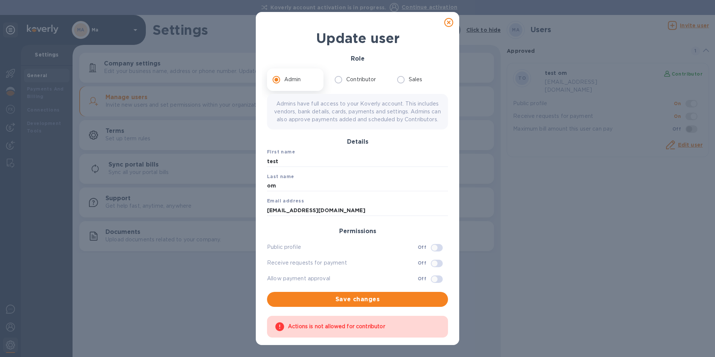
click at [276, 81] on input "Admin" at bounding box center [277, 80] width 16 height 16
click at [345, 304] on span "Save changes" at bounding box center [357, 299] width 169 height 9
click at [346, 304] on span "Save changes" at bounding box center [357, 299] width 169 height 9
click at [348, 304] on span "Save changes" at bounding box center [357, 299] width 169 height 9
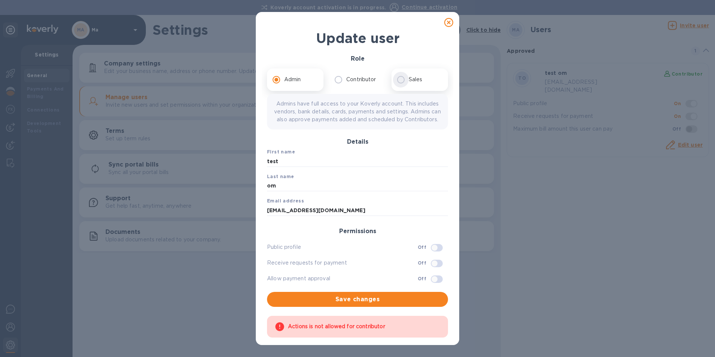
click at [404, 79] on input "Sales" at bounding box center [401, 80] width 16 height 16
radio input "true"
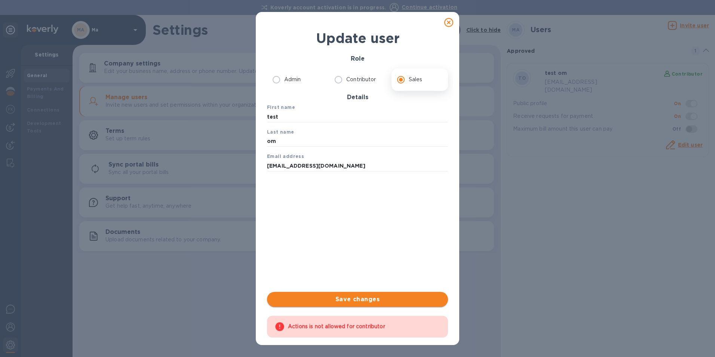
click at [362, 301] on span "Save changes" at bounding box center [357, 299] width 169 height 9
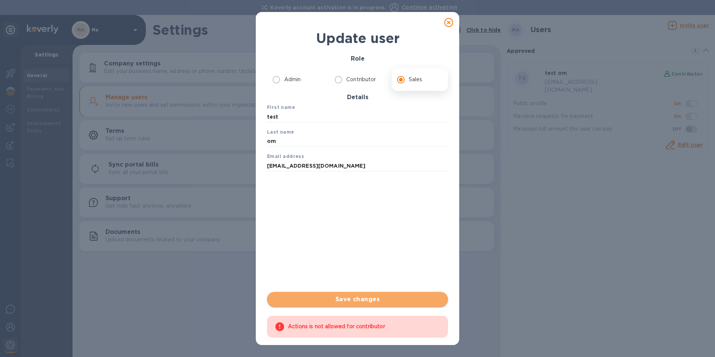
click at [363, 297] on span "Save changes" at bounding box center [357, 299] width 169 height 9
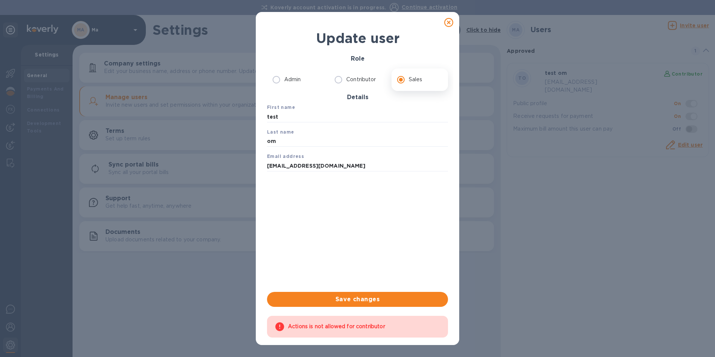
click at [452, 24] on icon at bounding box center [449, 22] width 9 height 9
radio input "true"
